Goal: Task Accomplishment & Management: Manage account settings

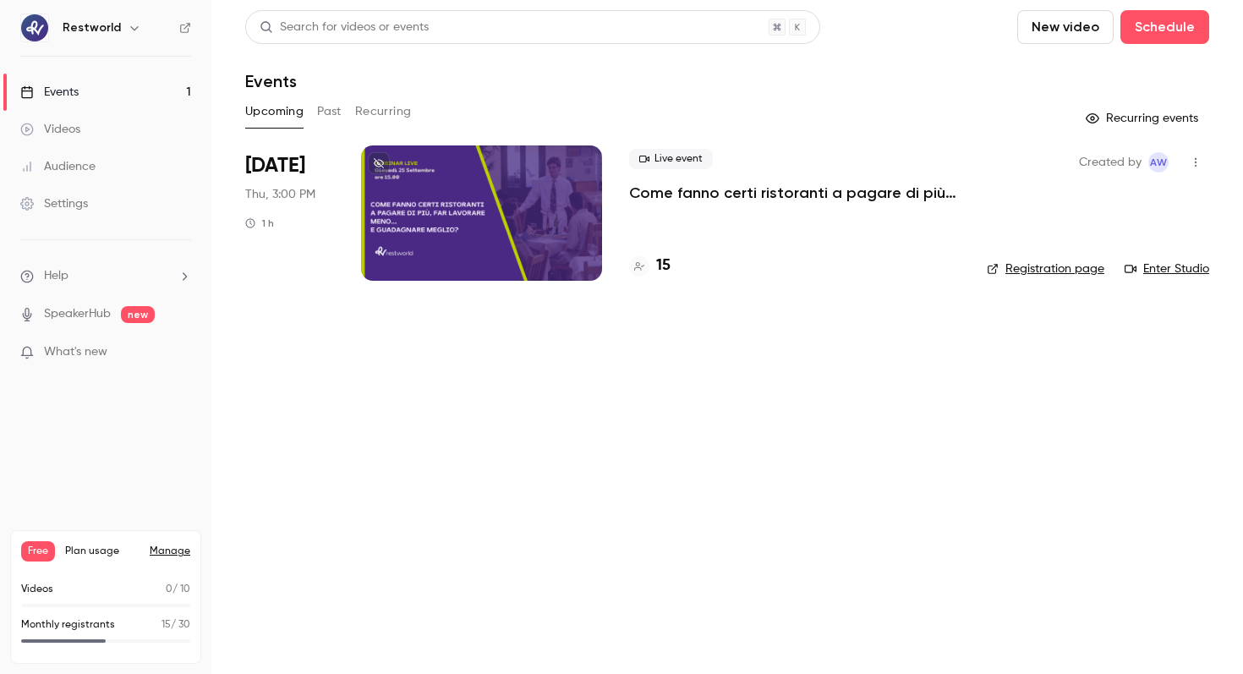
click at [830, 195] on p "Come fanno certi ristoranti a pagare di più, far lavorare meno… e guadagnare me…" at bounding box center [794, 193] width 331 height 20
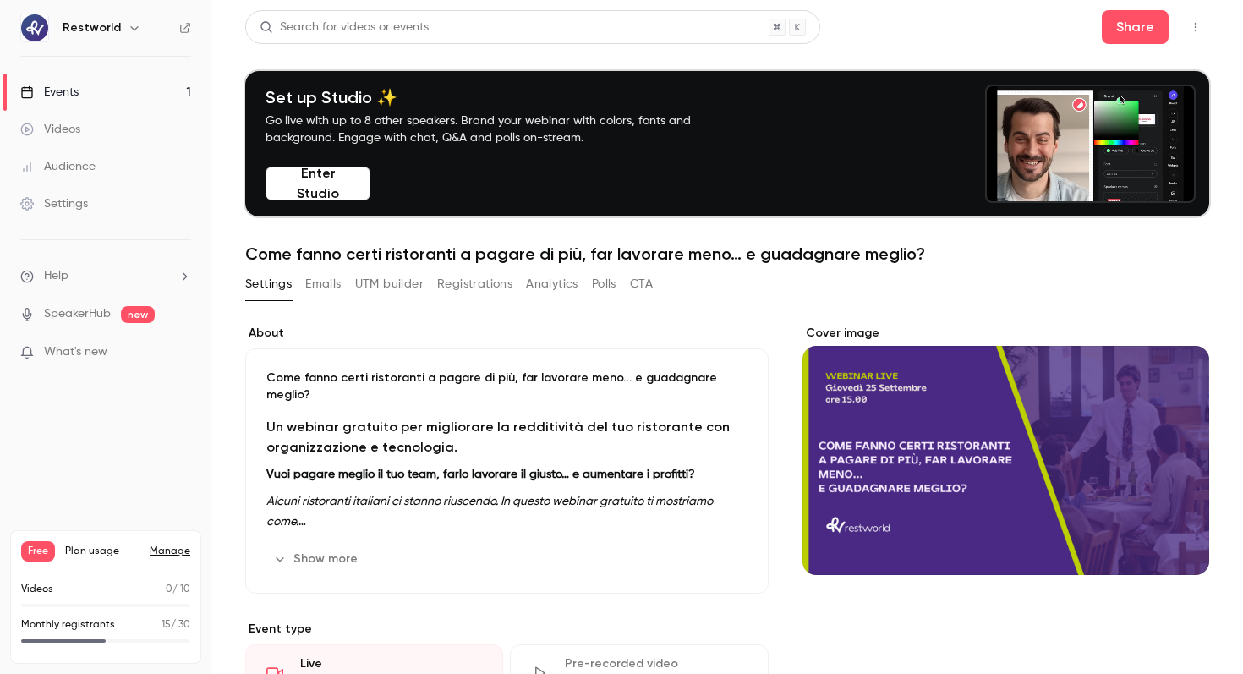
click at [531, 288] on button "Analytics" at bounding box center [552, 284] width 52 height 27
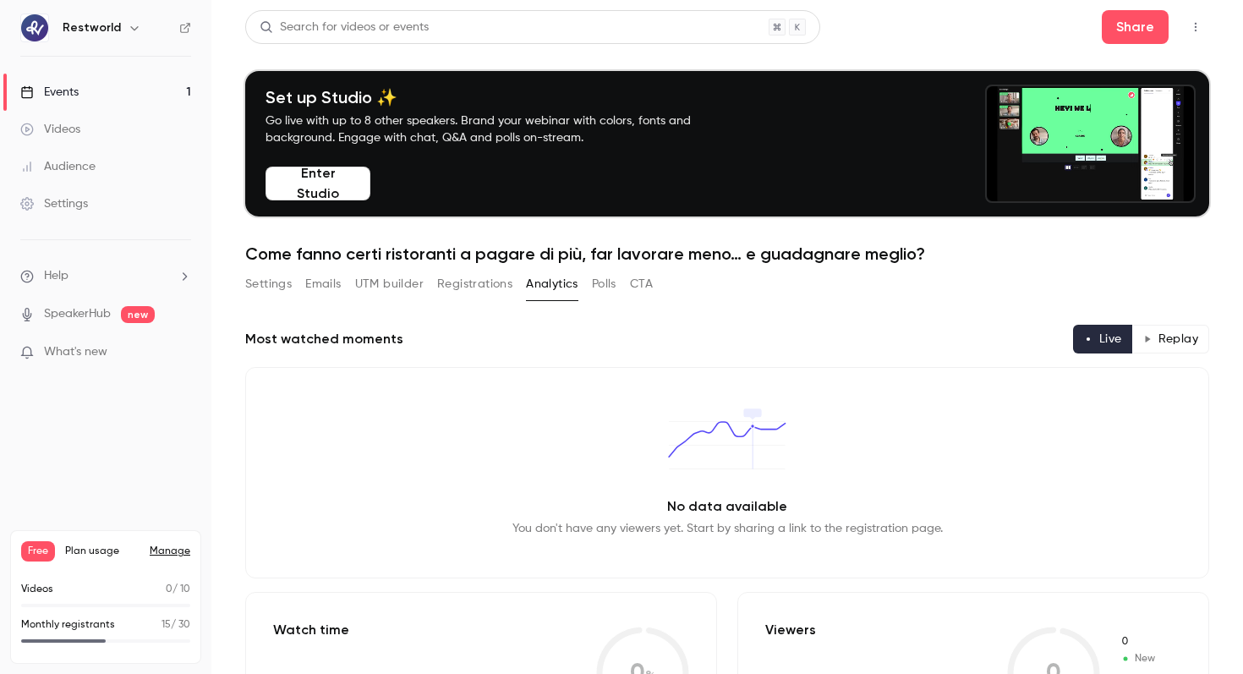
click at [82, 93] on link "Events 1" at bounding box center [105, 92] width 211 height 37
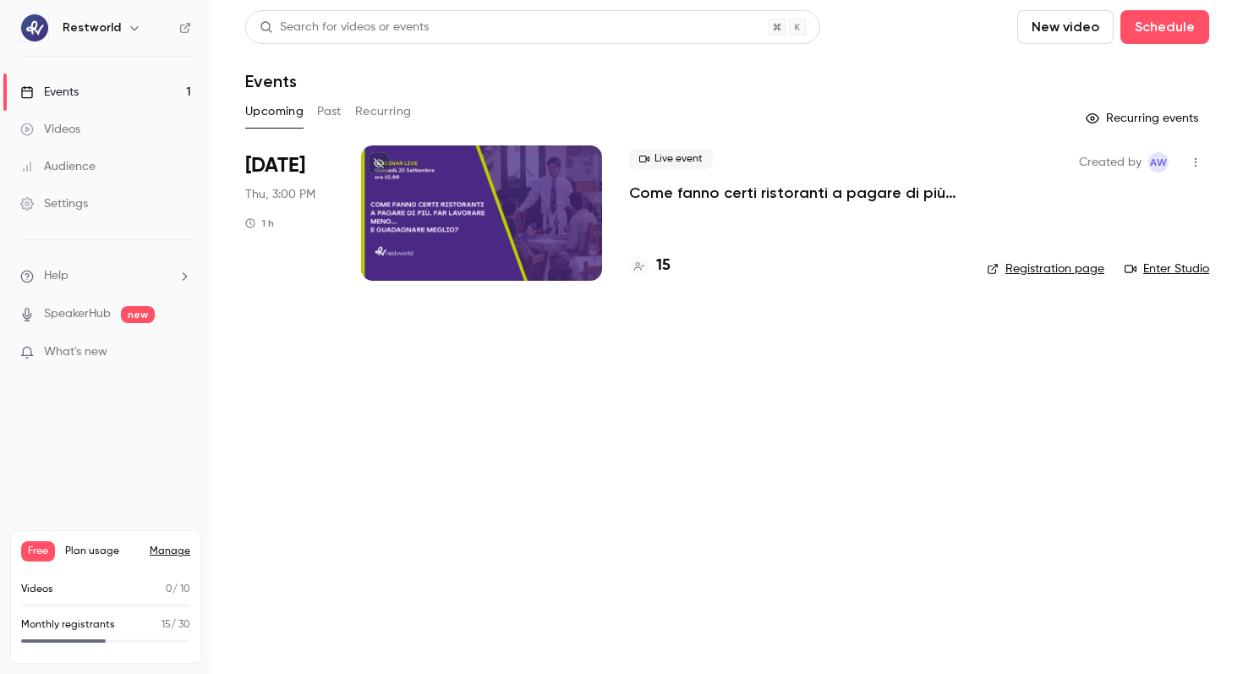
click at [74, 203] on div "Settings" at bounding box center [54, 203] width 68 height 17
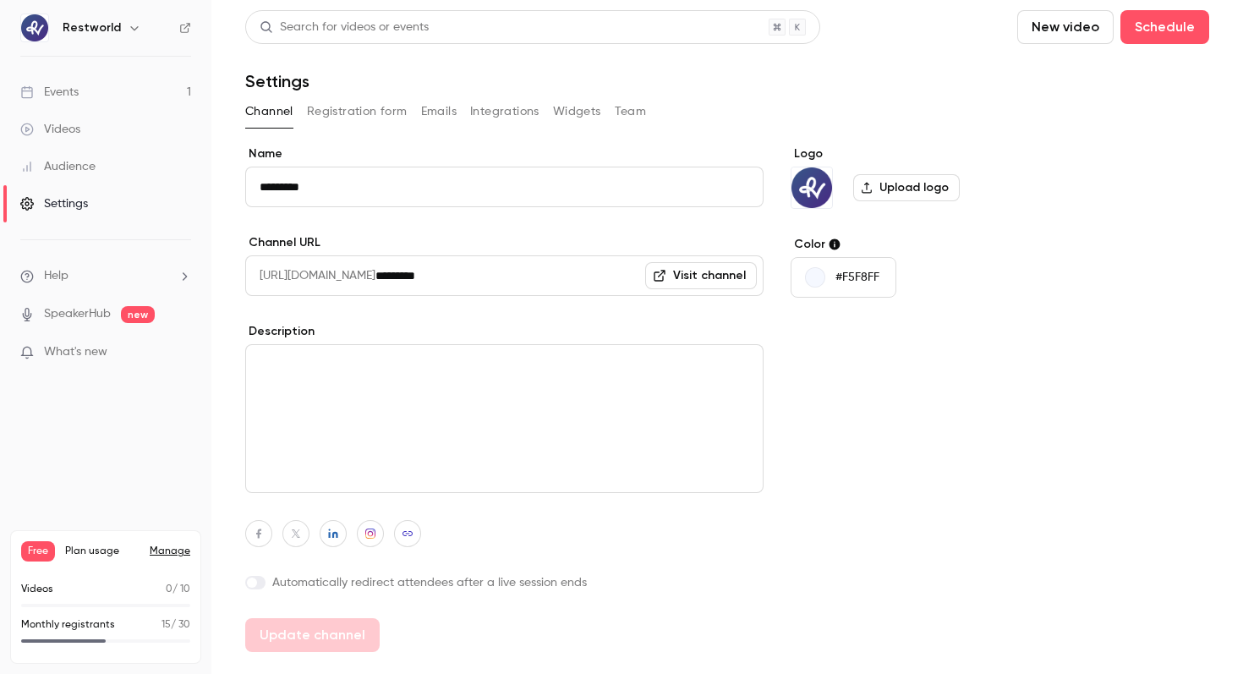
click at [508, 112] on button "Integrations" at bounding box center [504, 111] width 69 height 27
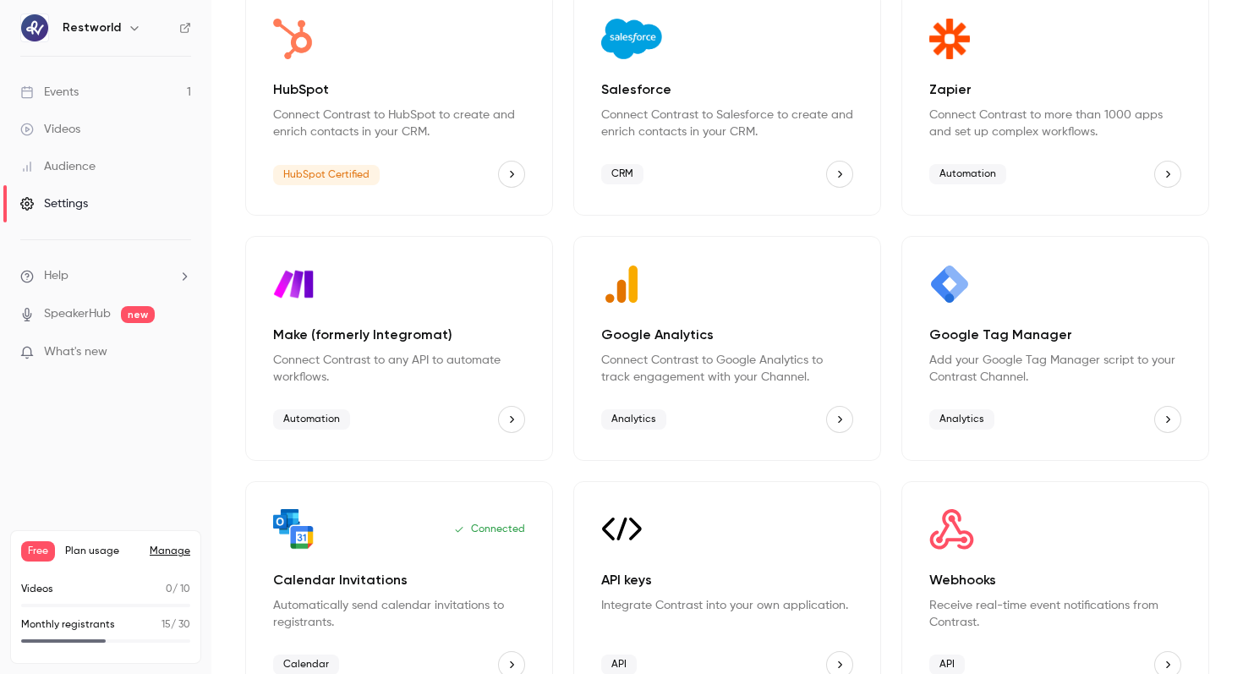
scroll to position [158, 0]
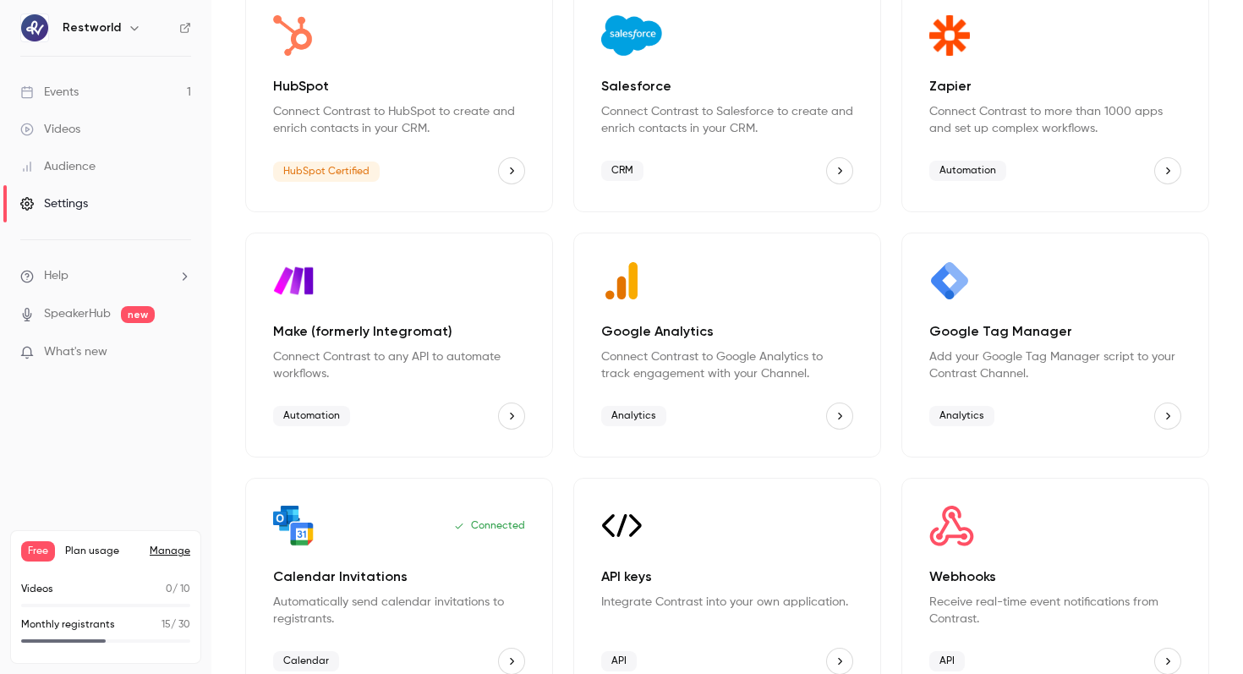
click at [854, 428] on div "Google Analytics Connect Contrast to Google Analytics to track engagement with …" at bounding box center [727, 345] width 308 height 225
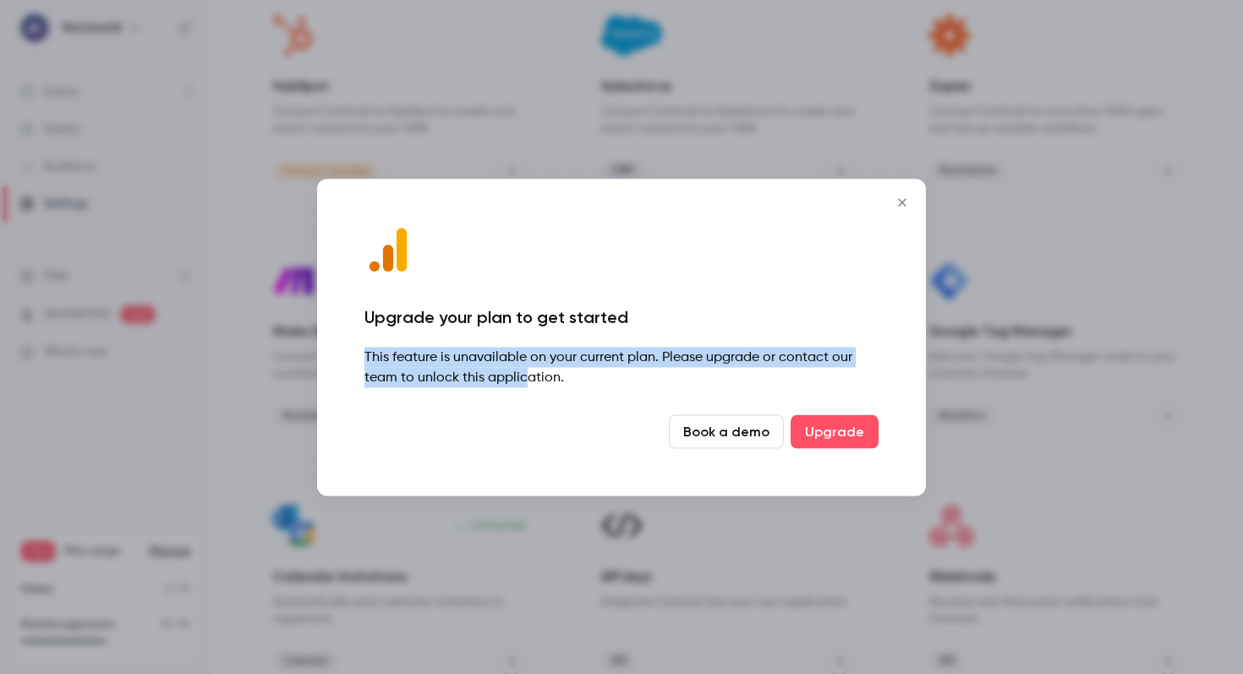
drag, startPoint x: 426, startPoint y: 330, endPoint x: 525, endPoint y: 373, distance: 107.9
click at [524, 374] on div "Upgrade your plan to get started This feature is unavailable on your current pl…" at bounding box center [621, 336] width 609 height 317
click at [525, 373] on div "This feature is unavailable on your current plan. Please upgrade or contact our…" at bounding box center [621, 367] width 514 height 41
drag, startPoint x: 525, startPoint y: 373, endPoint x: 496, endPoint y: 307, distance: 72.3
click at [496, 307] on div "Upgrade your plan to get started This feature is unavailable on your current pl…" at bounding box center [621, 336] width 609 height 317
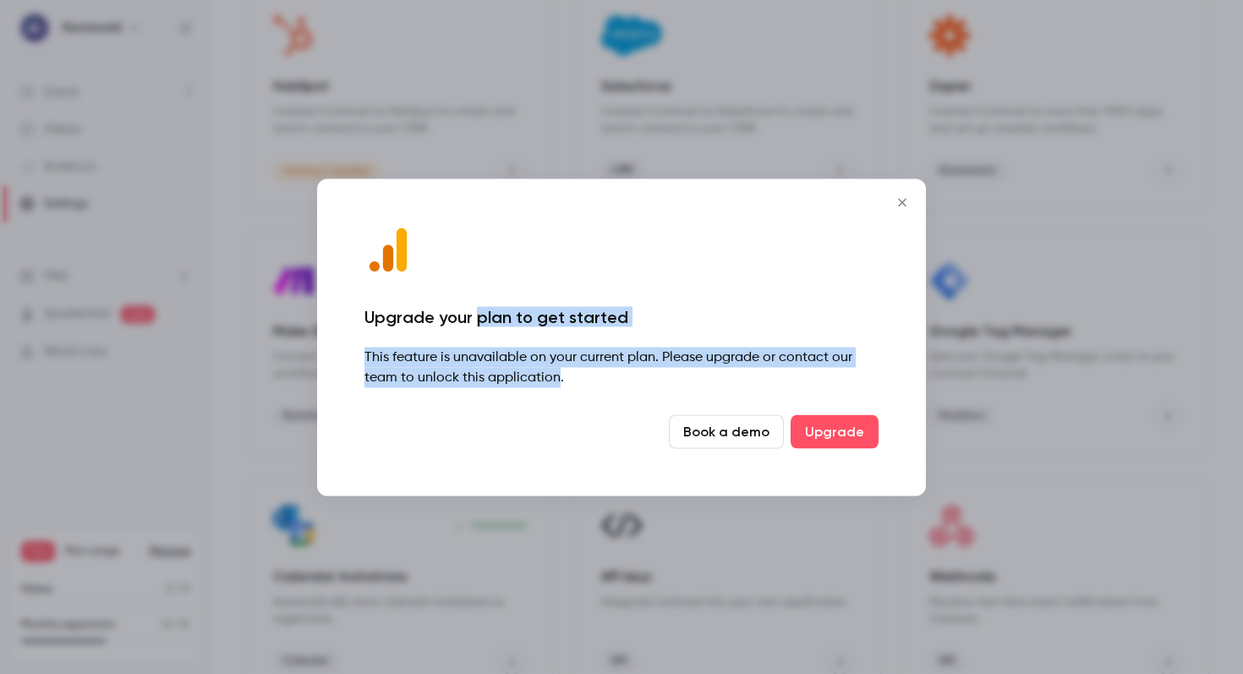
click at [496, 307] on div "Upgrade your plan to get started" at bounding box center [621, 316] width 514 height 20
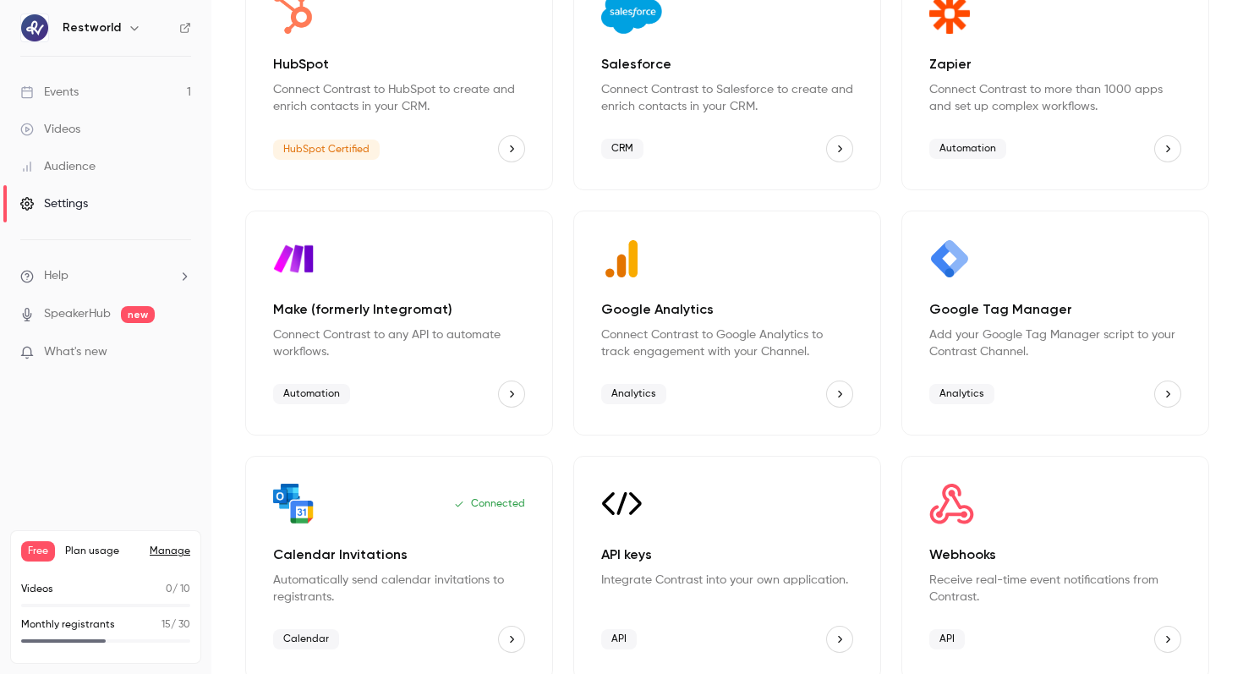
scroll to position [0, 0]
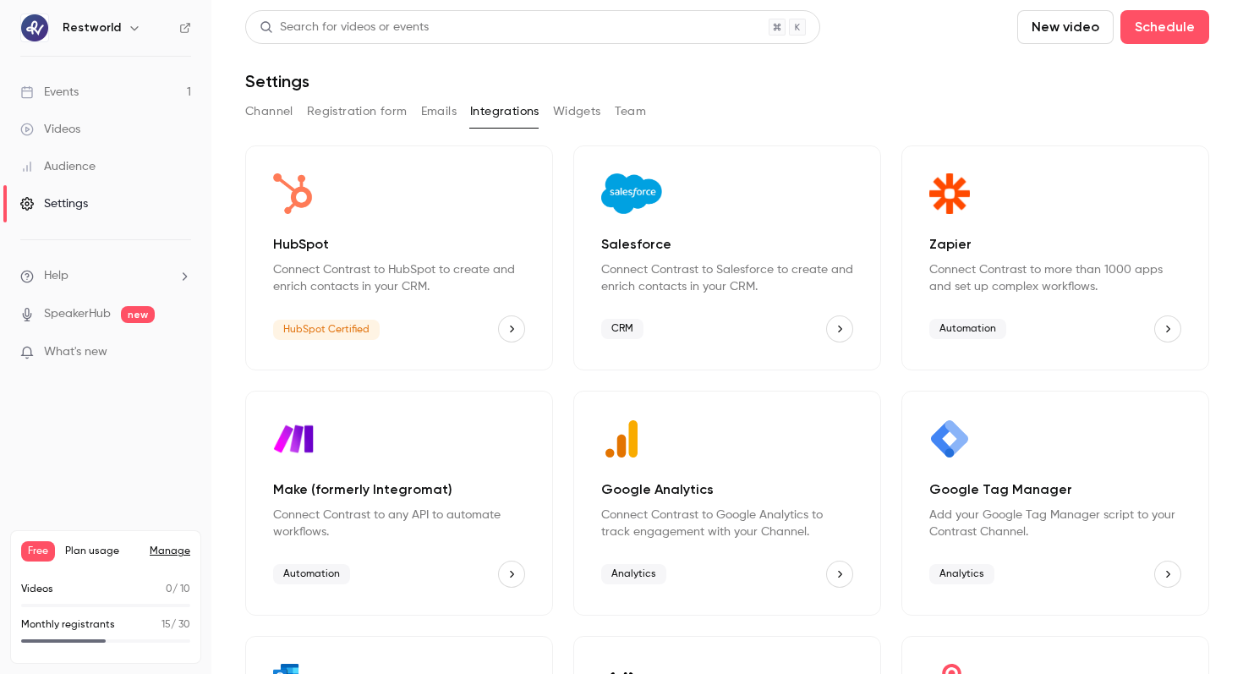
click at [518, 570] on button "Make (formerly Integromat)" at bounding box center [511, 574] width 27 height 27
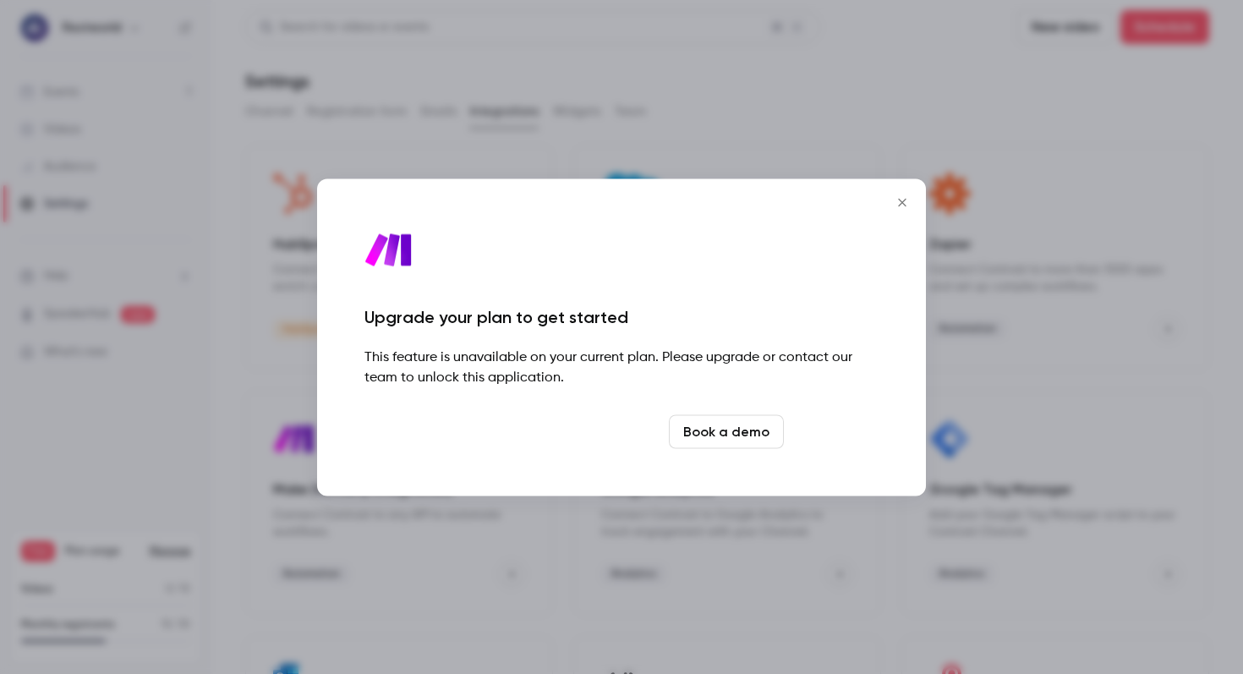
click at [853, 446] on link "Upgrade" at bounding box center [835, 431] width 88 height 34
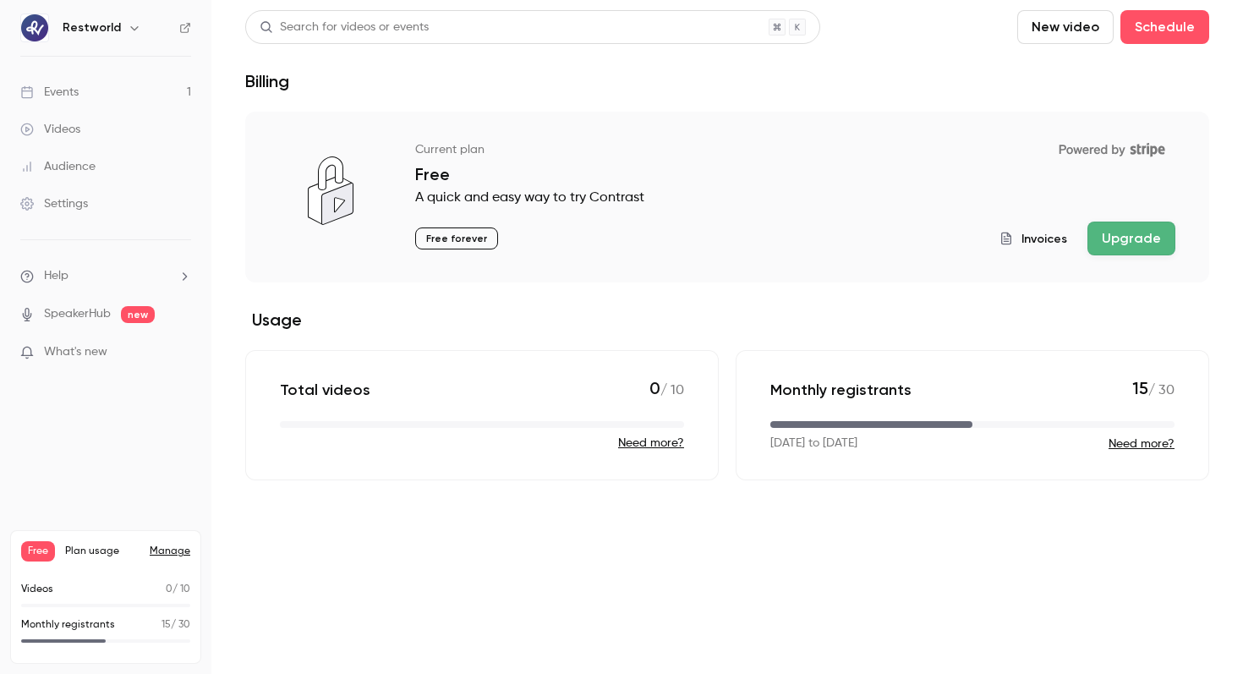
click at [1152, 236] on button "Upgrade" at bounding box center [1132, 239] width 88 height 34
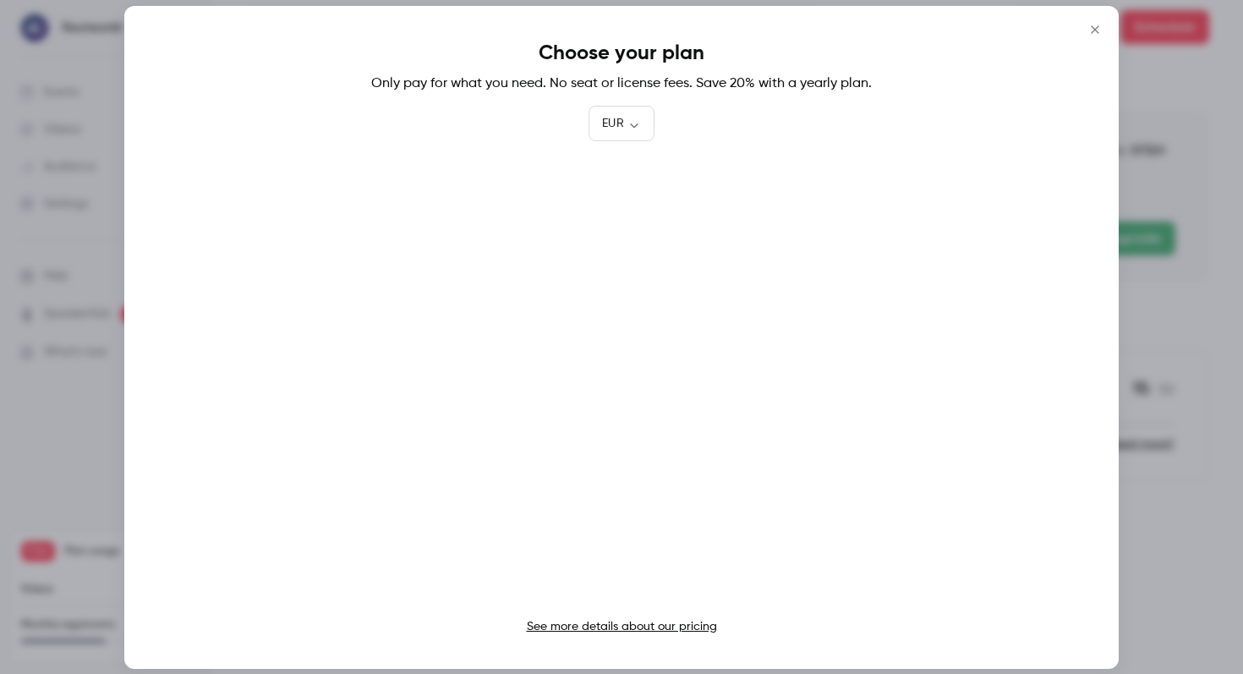
click at [619, 626] on link "See more details about our pricing" at bounding box center [622, 627] width 190 height 12
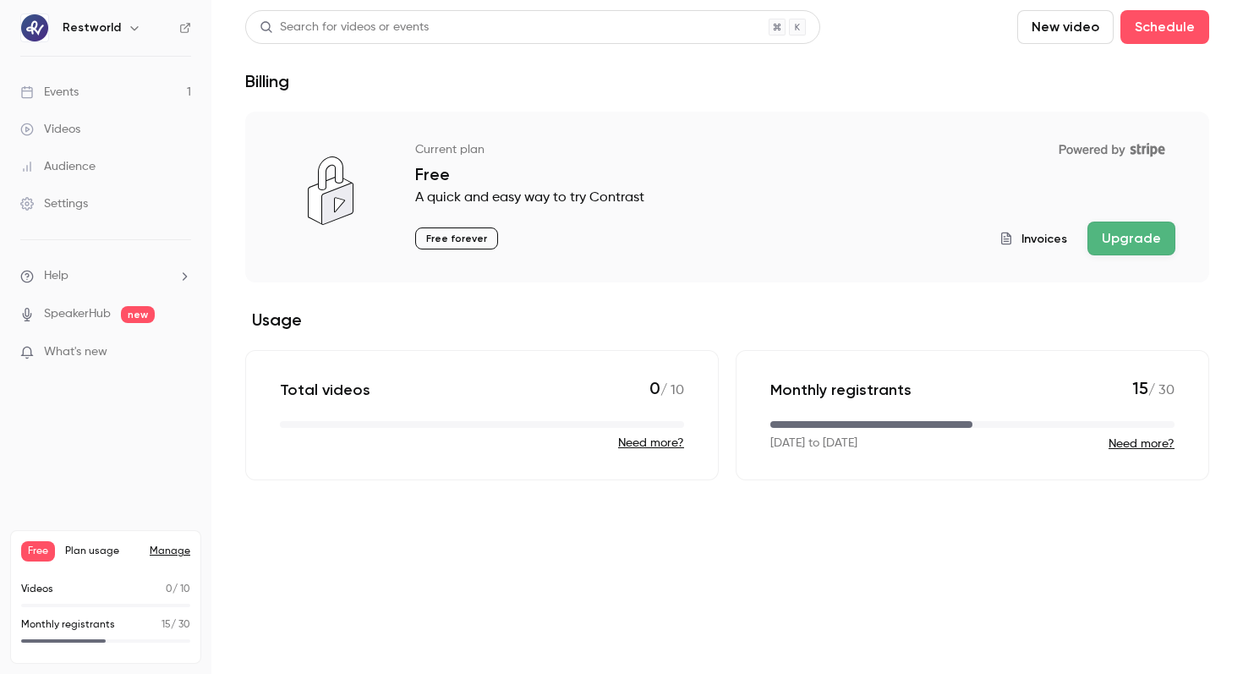
click at [110, 90] on link "Events 1" at bounding box center [105, 92] width 211 height 37
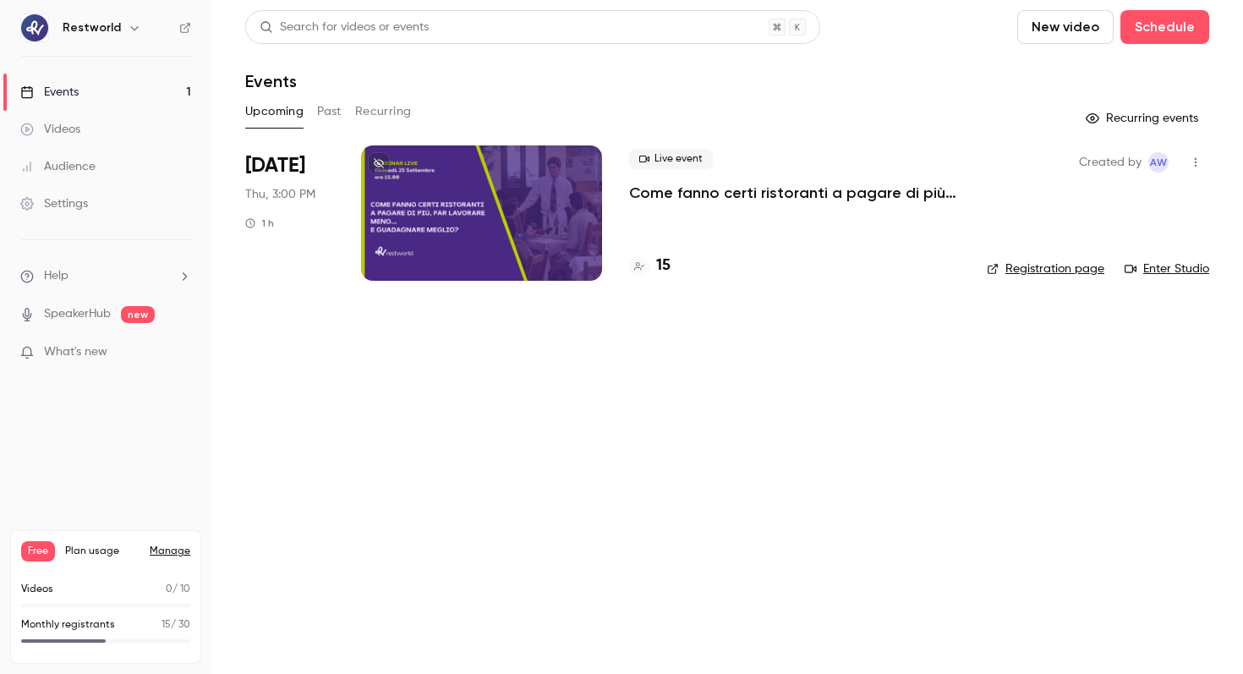
click at [570, 227] on div at bounding box center [481, 212] width 241 height 135
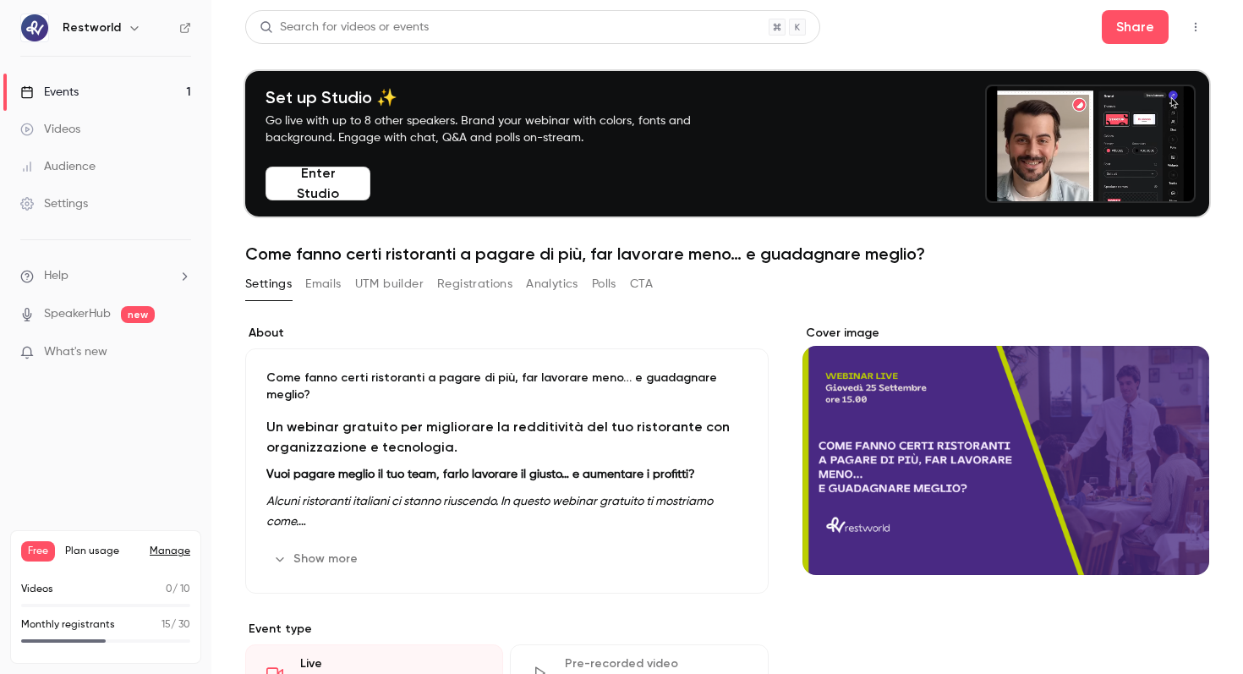
click at [475, 291] on button "Registrations" at bounding box center [474, 284] width 75 height 27
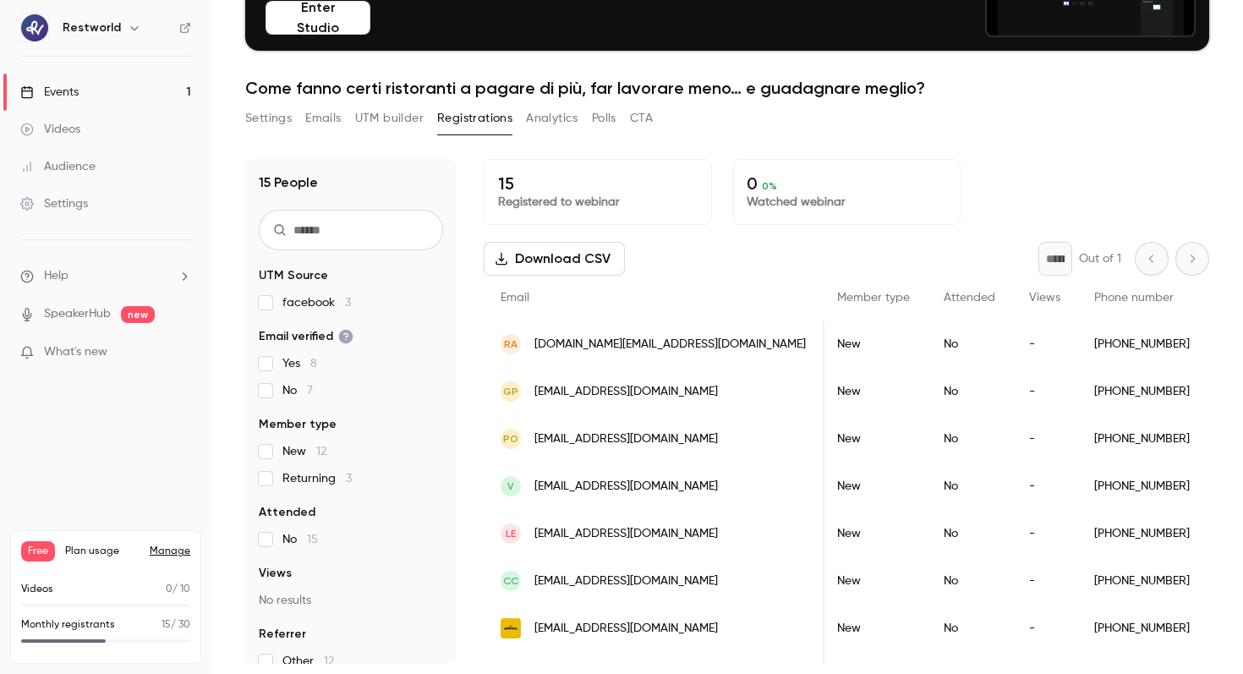
scroll to position [0, 281]
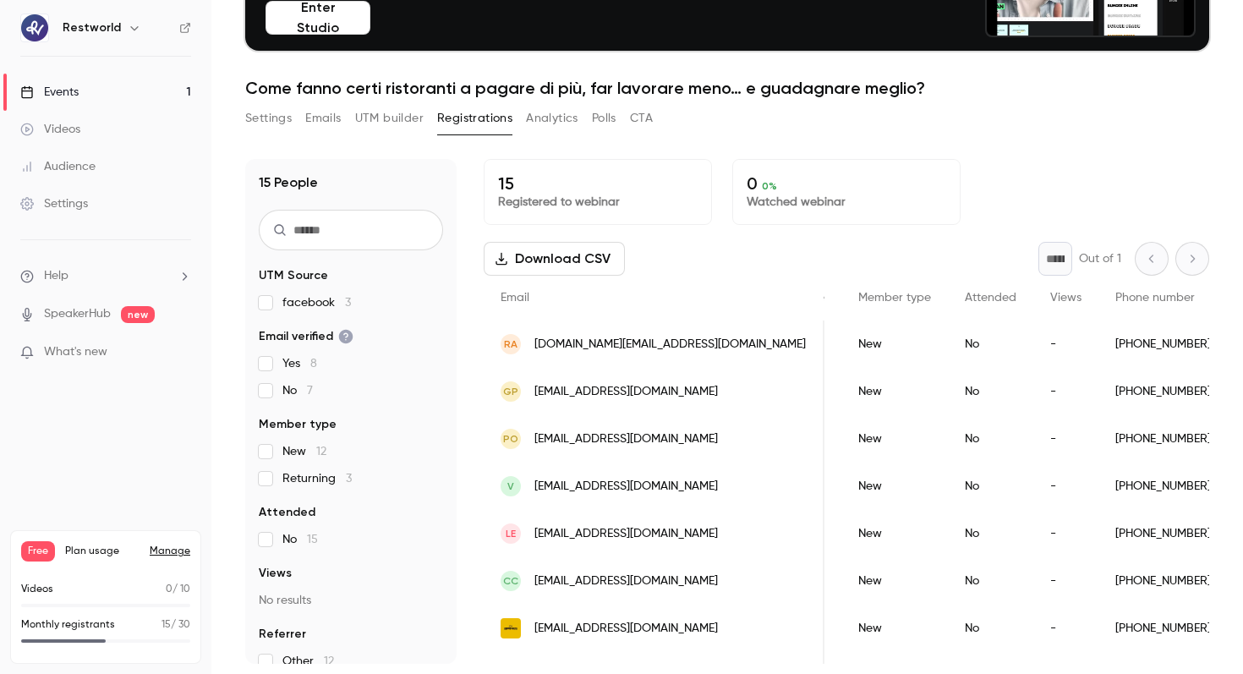
click at [94, 444] on nav "Restworld Events 1 Videos Audience Settings Help SpeakerHub new What's new Free…" at bounding box center [105, 337] width 211 height 674
click at [115, 205] on link "Settings" at bounding box center [105, 203] width 211 height 37
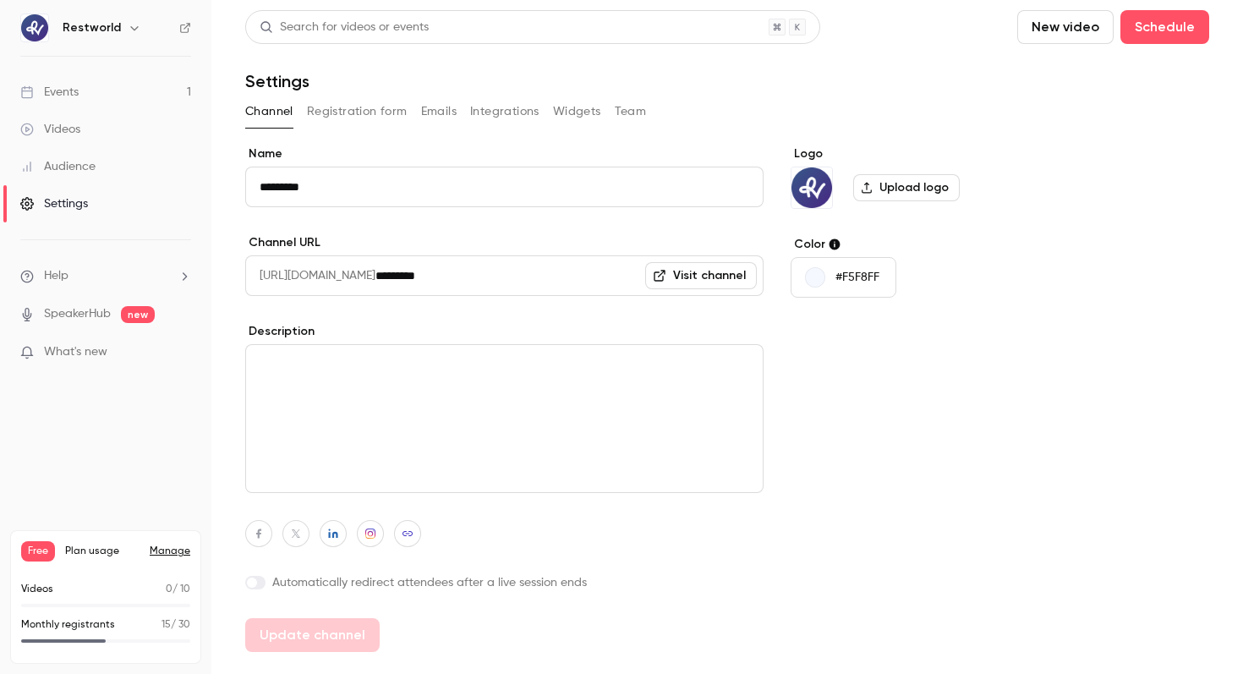
click at [606, 112] on div "Channel Registration form Emails Integrations Widgets Team" at bounding box center [727, 111] width 964 height 27
click at [639, 112] on button "Team" at bounding box center [631, 111] width 32 height 27
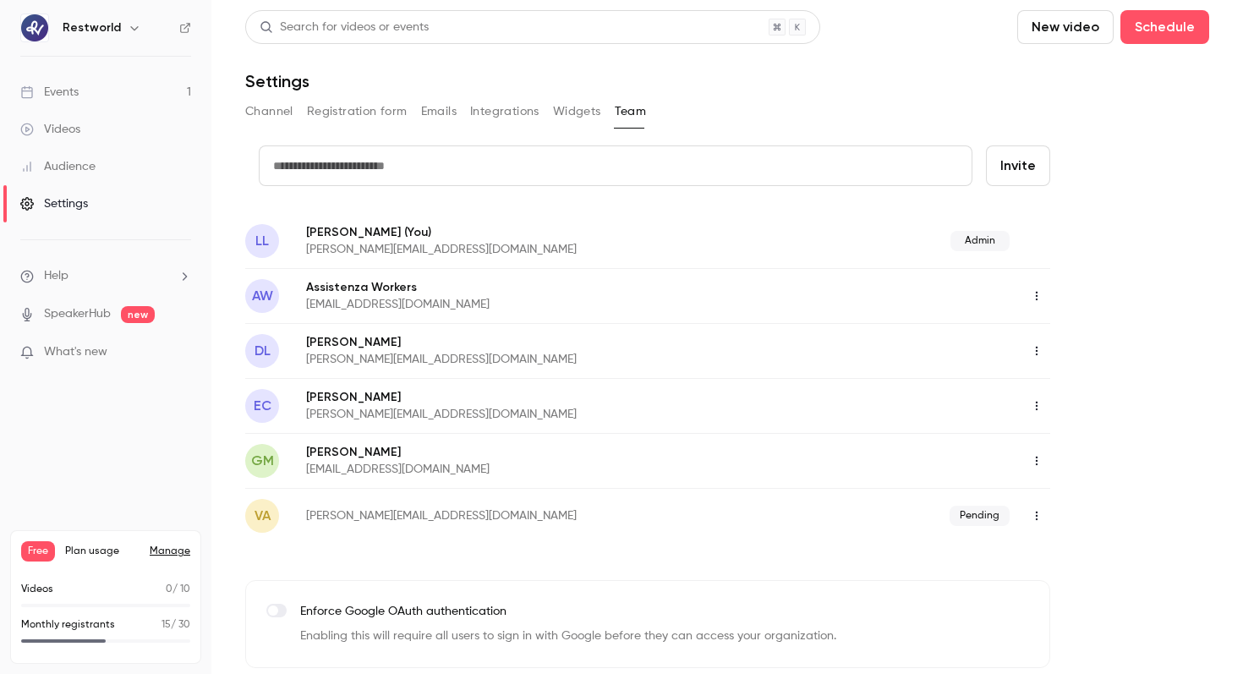
click at [981, 522] on span "Pending" at bounding box center [980, 516] width 60 height 20
click at [1040, 518] on icon "button" at bounding box center [1037, 516] width 14 height 12
click at [1073, 575] on li "Resend invitation" at bounding box center [1115, 559] width 183 height 44
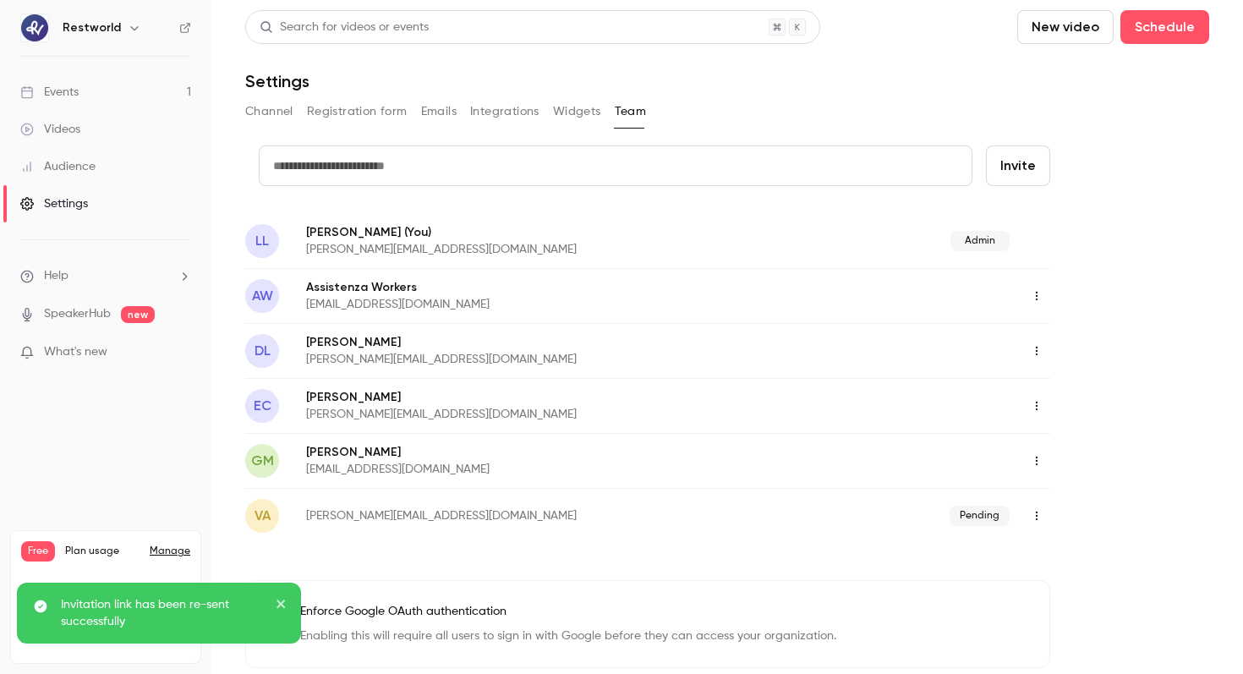
click at [125, 92] on link "Events 1" at bounding box center [105, 92] width 211 height 37
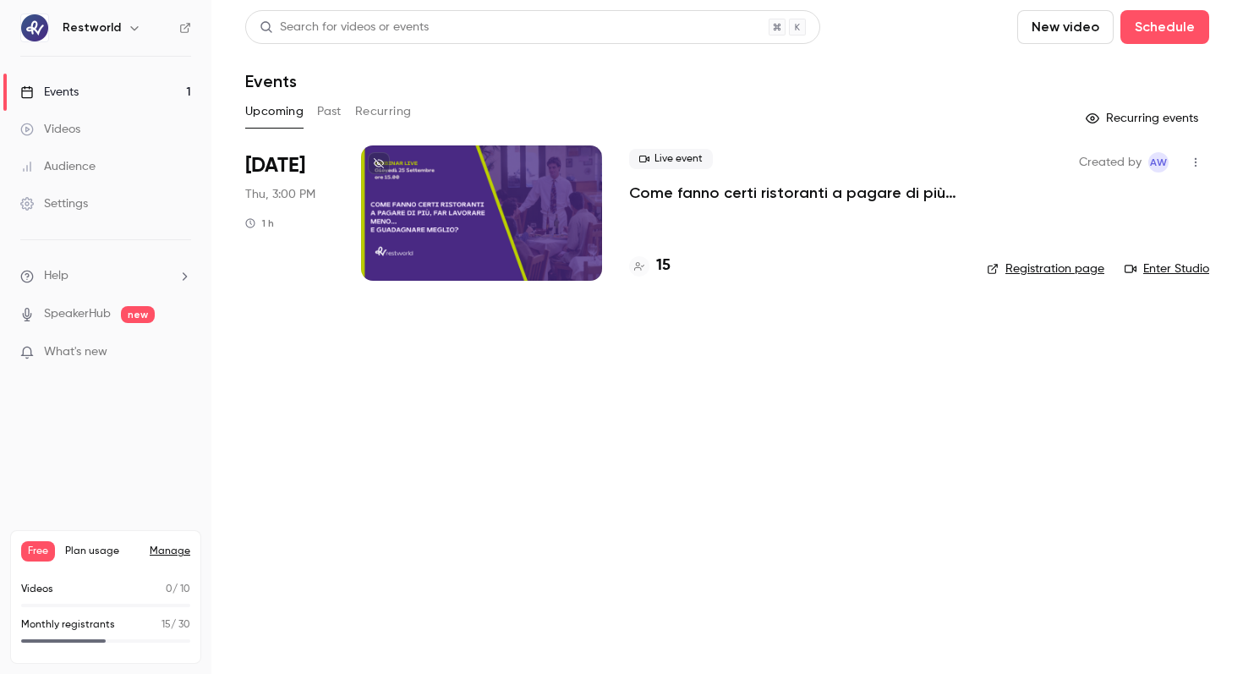
click at [740, 189] on p "Come fanno certi ristoranti a pagare di più, far lavorare meno… e guadagnare me…" at bounding box center [794, 193] width 331 height 20
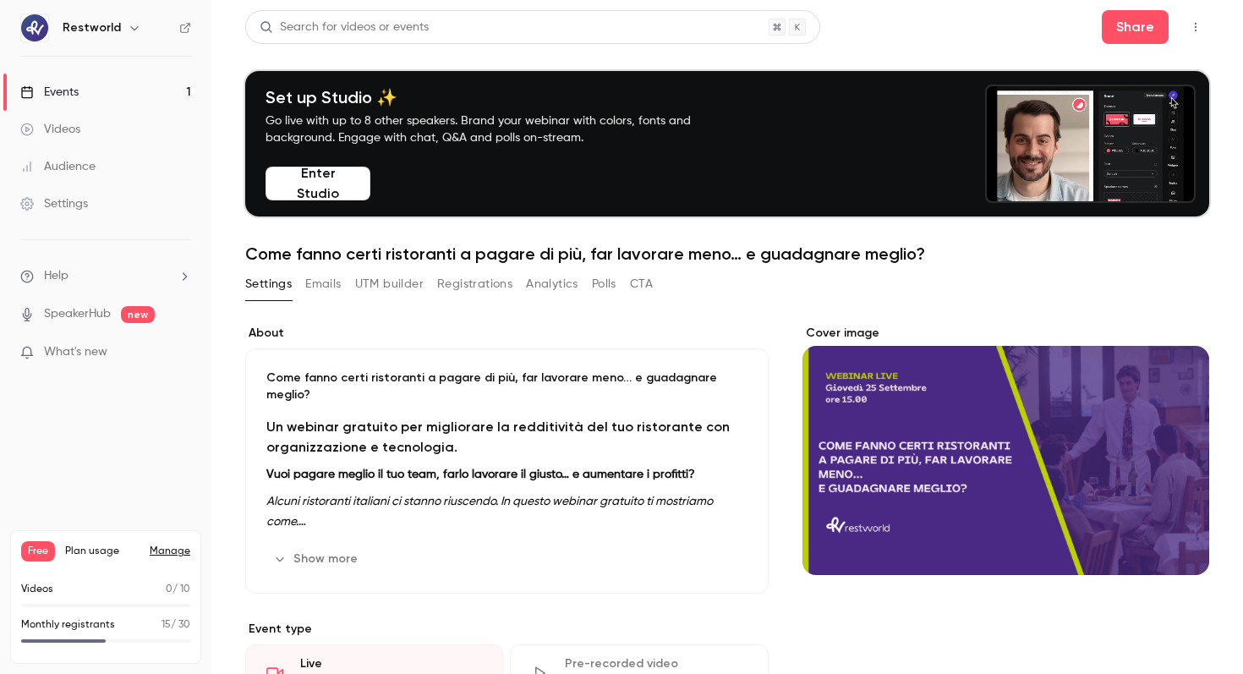
click at [1104, 59] on header "Search for videos or events Share Set up Studio ✨ Go live with up to 8 other sp…" at bounding box center [727, 137] width 964 height 254
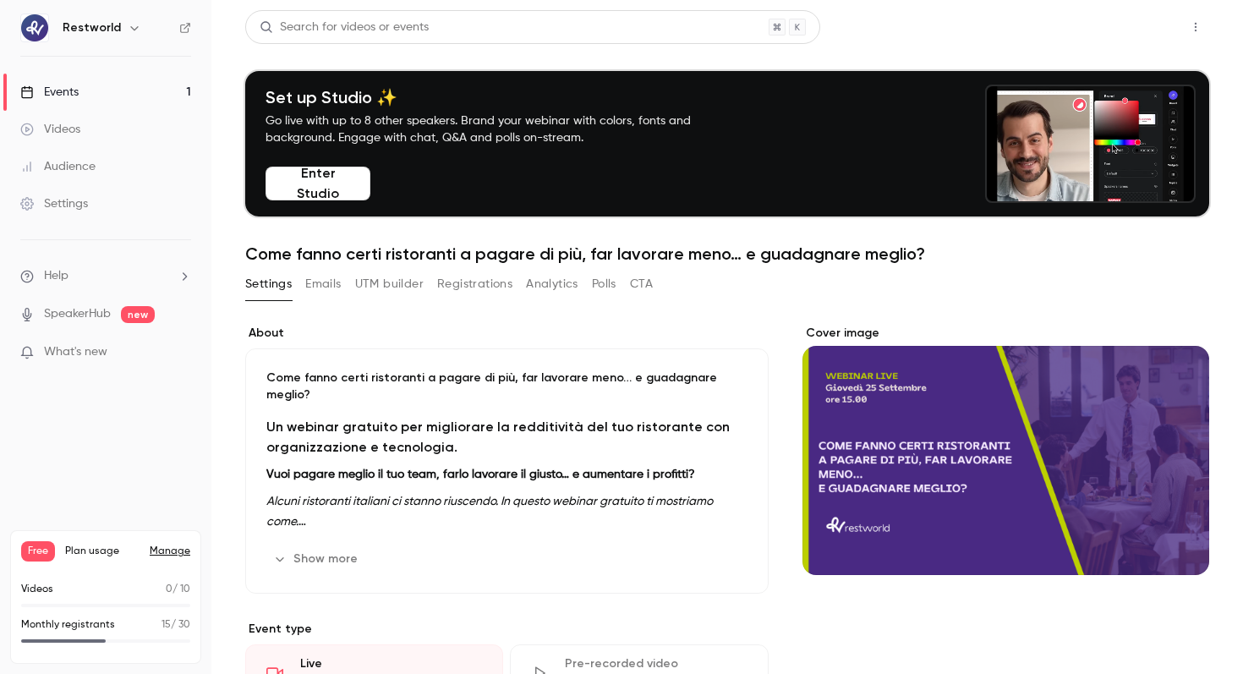
click at [1117, 38] on button "Share" at bounding box center [1135, 27] width 67 height 34
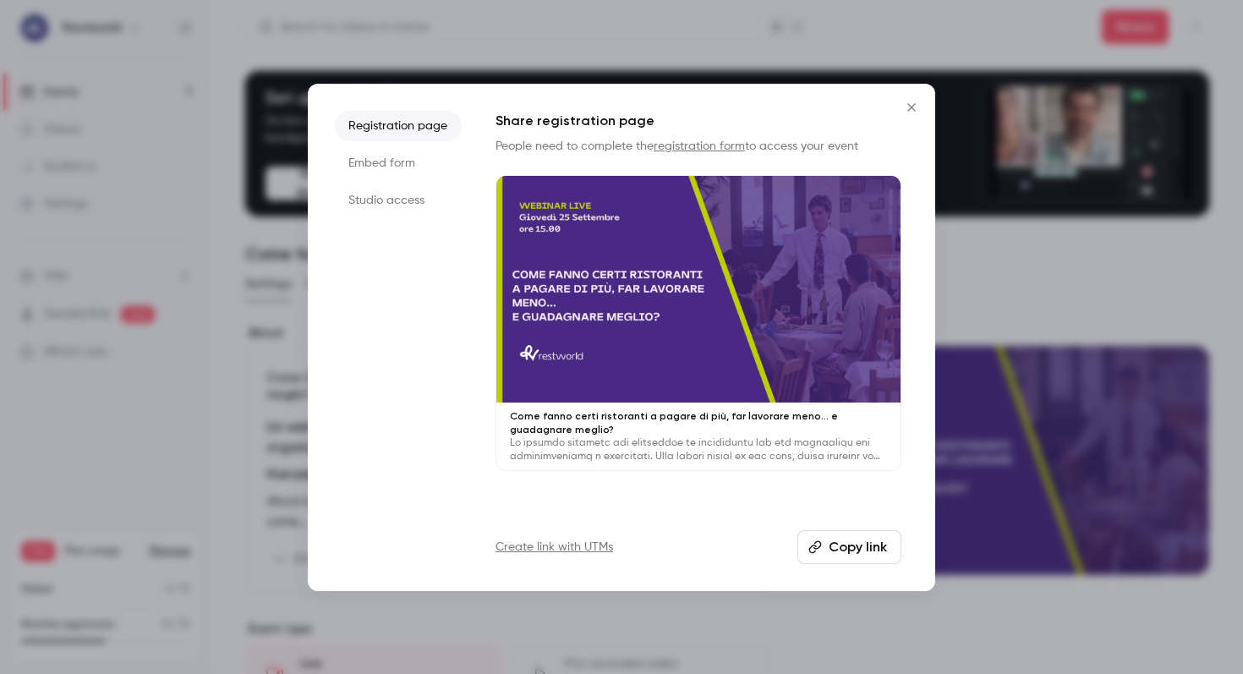
click at [858, 534] on button "Copy link" at bounding box center [850, 547] width 104 height 34
